Goal: Use online tool/utility: Utilize a website feature to perform a specific function

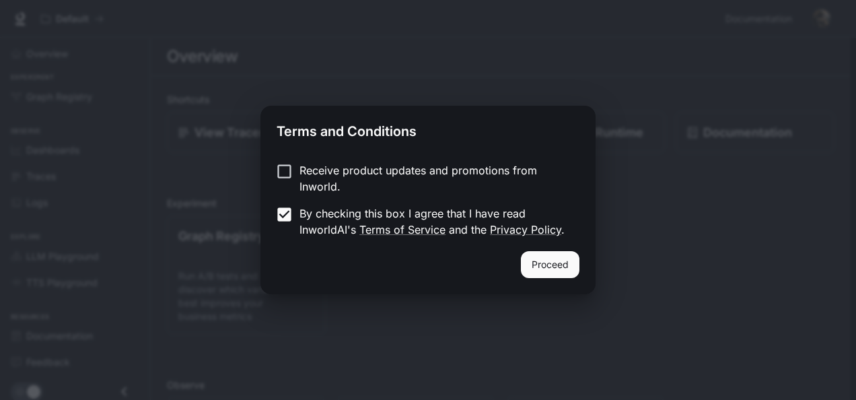
click at [545, 267] on button "Proceed" at bounding box center [550, 264] width 59 height 27
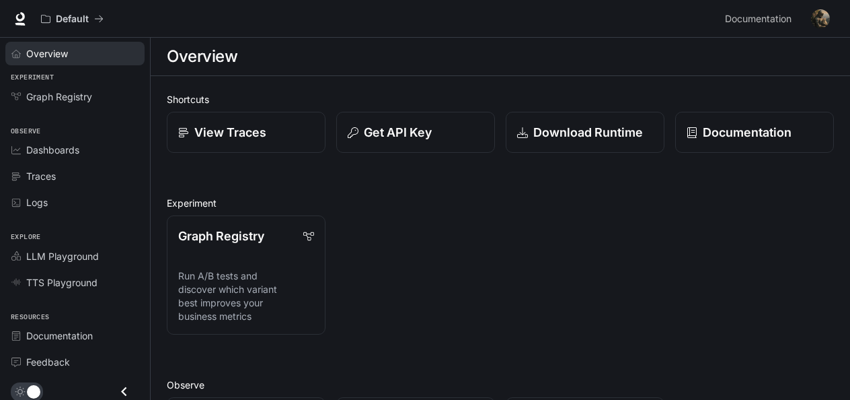
click at [72, 48] on div "Overview" at bounding box center [82, 53] width 112 height 14
click at [278, 128] on div "View Traces" at bounding box center [246, 132] width 137 height 18
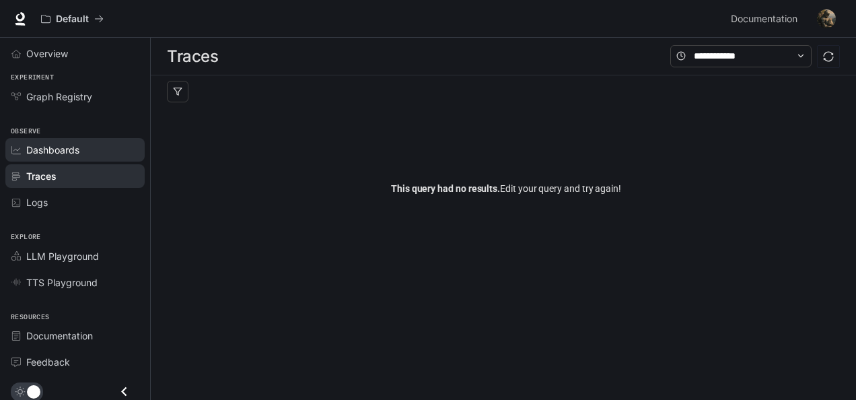
click at [67, 145] on span "Dashboards" at bounding box center [52, 150] width 53 height 14
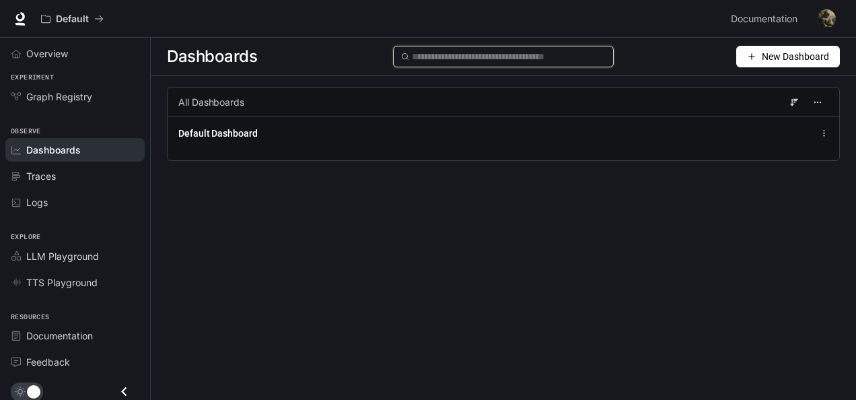
click at [521, 49] on input "text" at bounding box center [509, 56] width 194 height 15
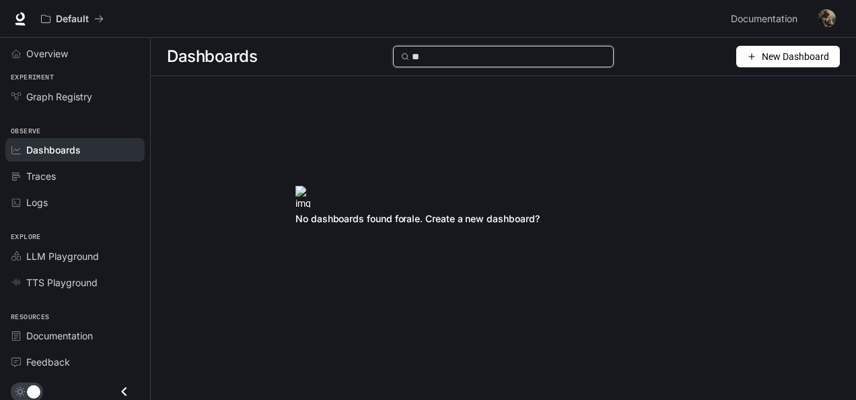
type input "*"
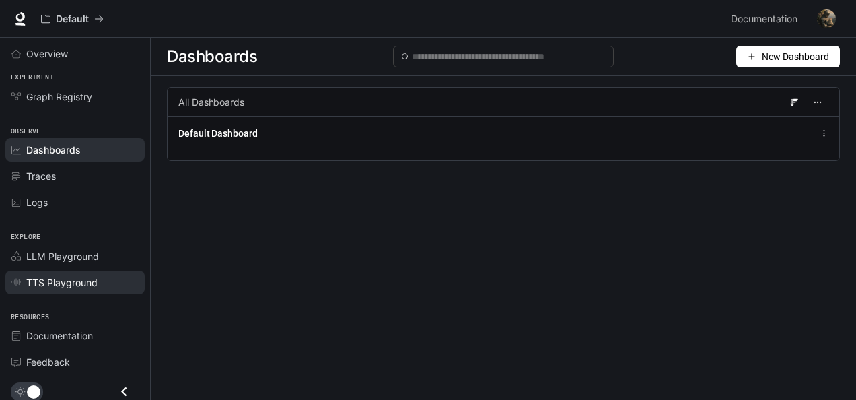
click at [106, 270] on link "TTS Playground" at bounding box center [74, 282] width 139 height 24
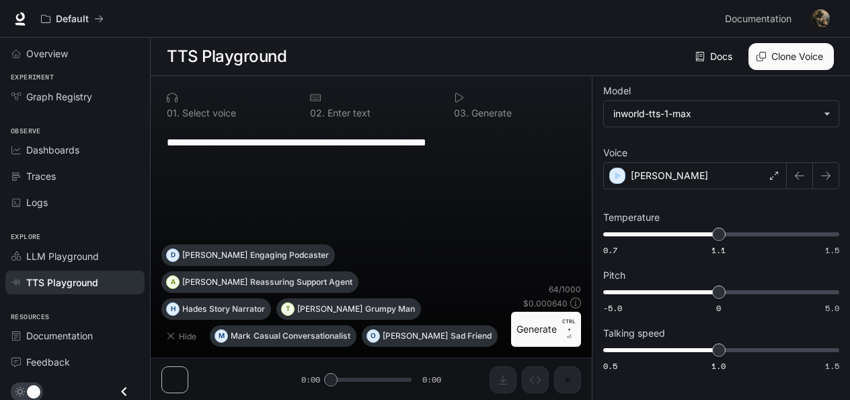
drag, startPoint x: 337, startPoint y: 379, endPoint x: 365, endPoint y: 379, distance: 27.6
click at [365, 379] on div "**********" at bounding box center [371, 238] width 441 height 324
